Goal: Find specific page/section: Find specific page/section

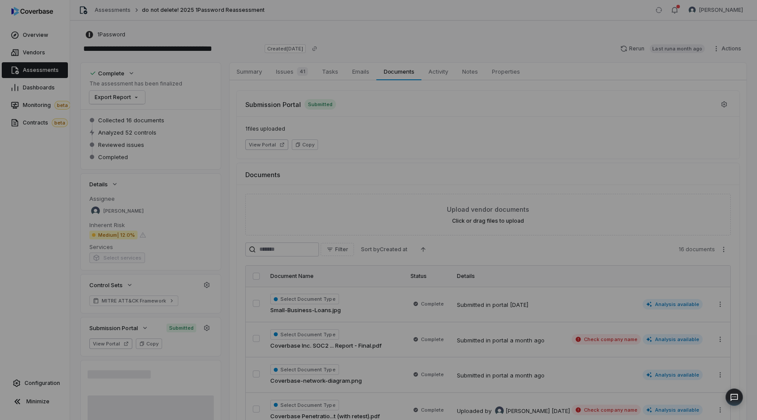
click at [29, 54] on div "Document Preview" at bounding box center [378, 210] width 757 height 420
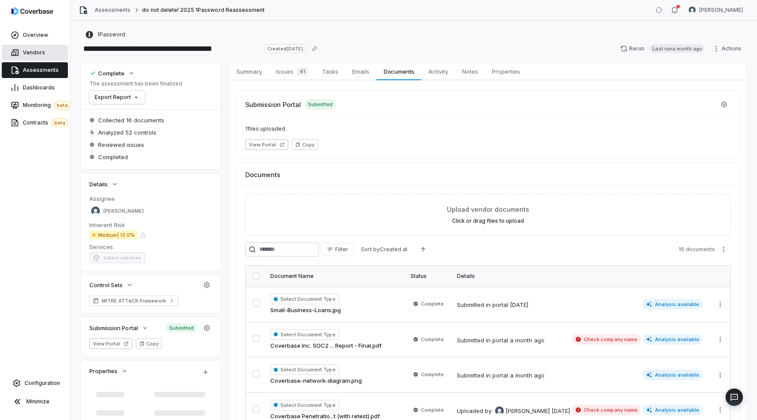
click at [38, 53] on span "Vendors" at bounding box center [34, 52] width 22 height 7
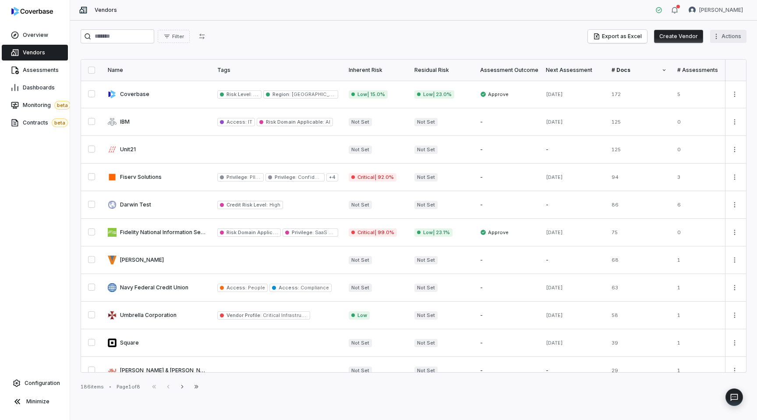
click at [727, 39] on html "Overview Vendors Assessments Dashboards Monitoring beta Contracts beta Configur…" at bounding box center [378, 210] width 757 height 420
